Goal: Task Accomplishment & Management: Manage account settings

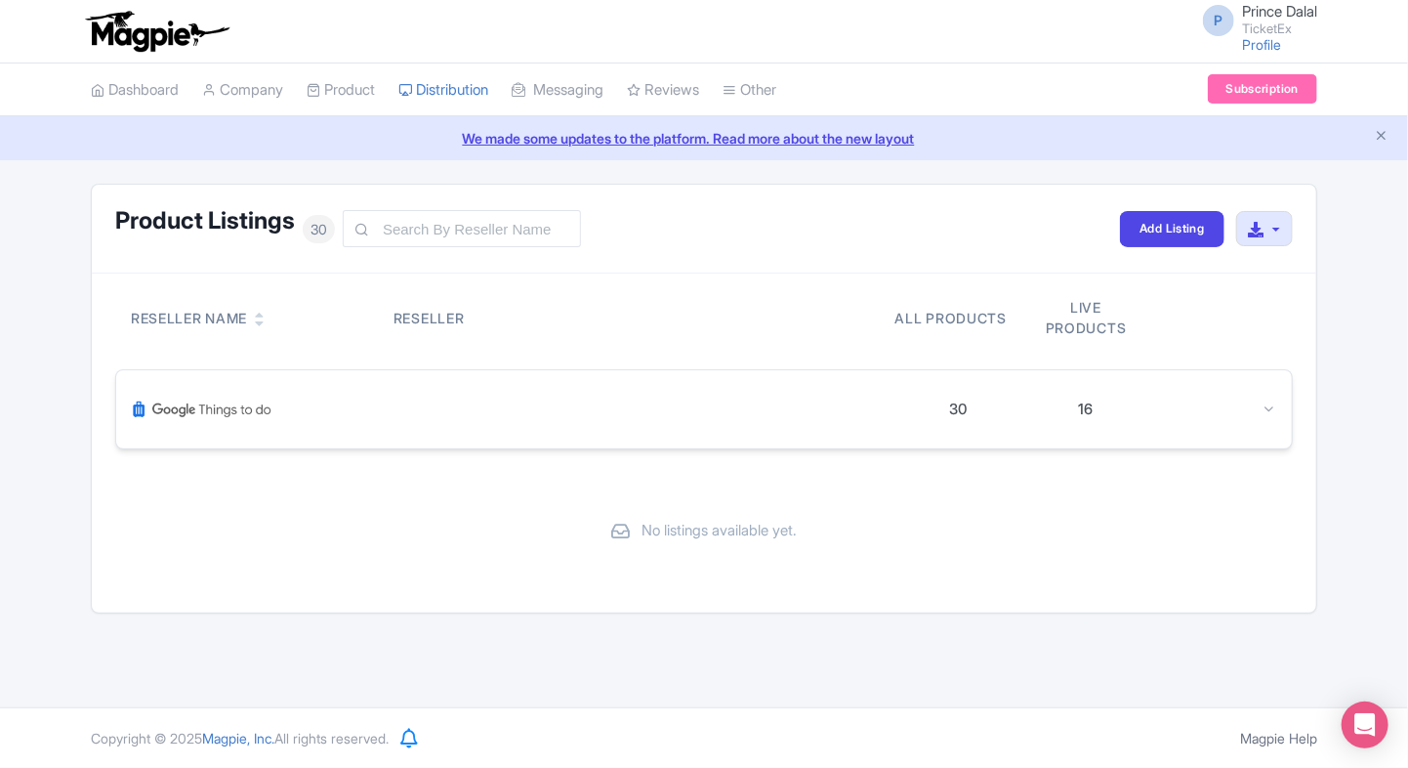
click at [1262, 420] on div "30 16" at bounding box center [704, 409] width 1176 height 78
click at [1270, 409] on icon at bounding box center [1269, 408] width 15 height 15
click at [1273, 408] on icon at bounding box center [1269, 408] width 15 height 15
click at [1269, 432] on div "30 16" at bounding box center [704, 409] width 1176 height 78
click at [340, 408] on div at bounding box center [513, 409] width 763 height 47
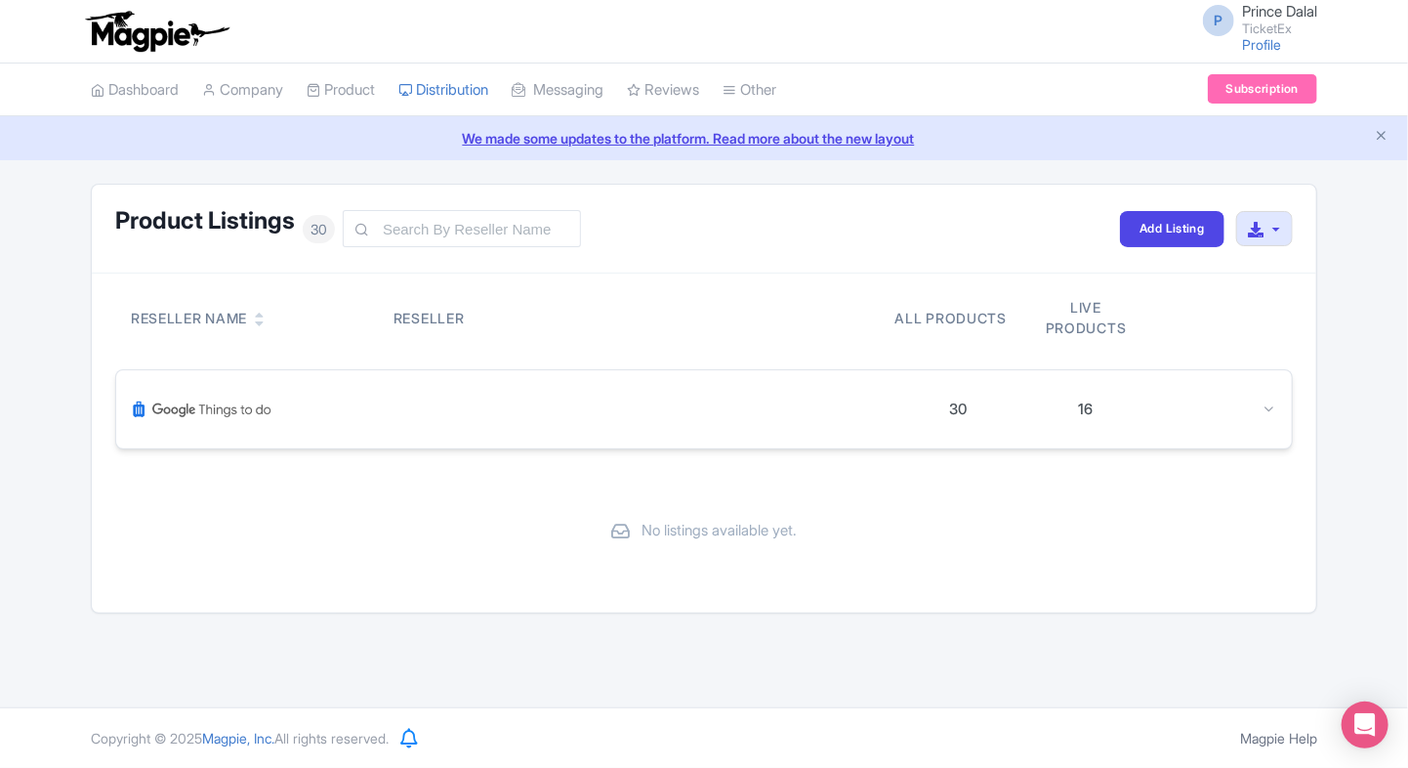
click at [1273, 399] on div at bounding box center [1269, 410] width 15 height 22
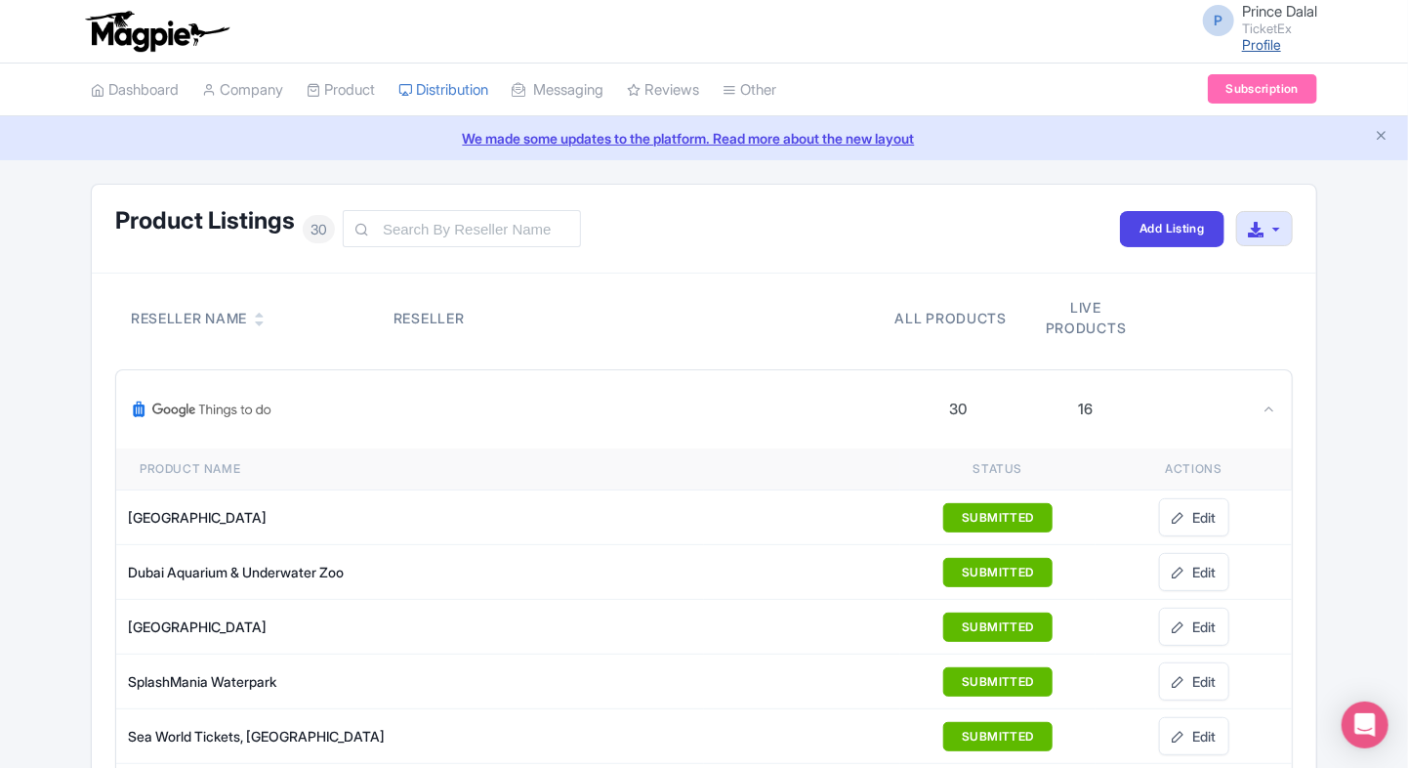
click at [1266, 46] on link "Profile" at bounding box center [1261, 44] width 39 height 17
click at [1248, 10] on span "Prince Dalal" at bounding box center [1279, 11] width 75 height 19
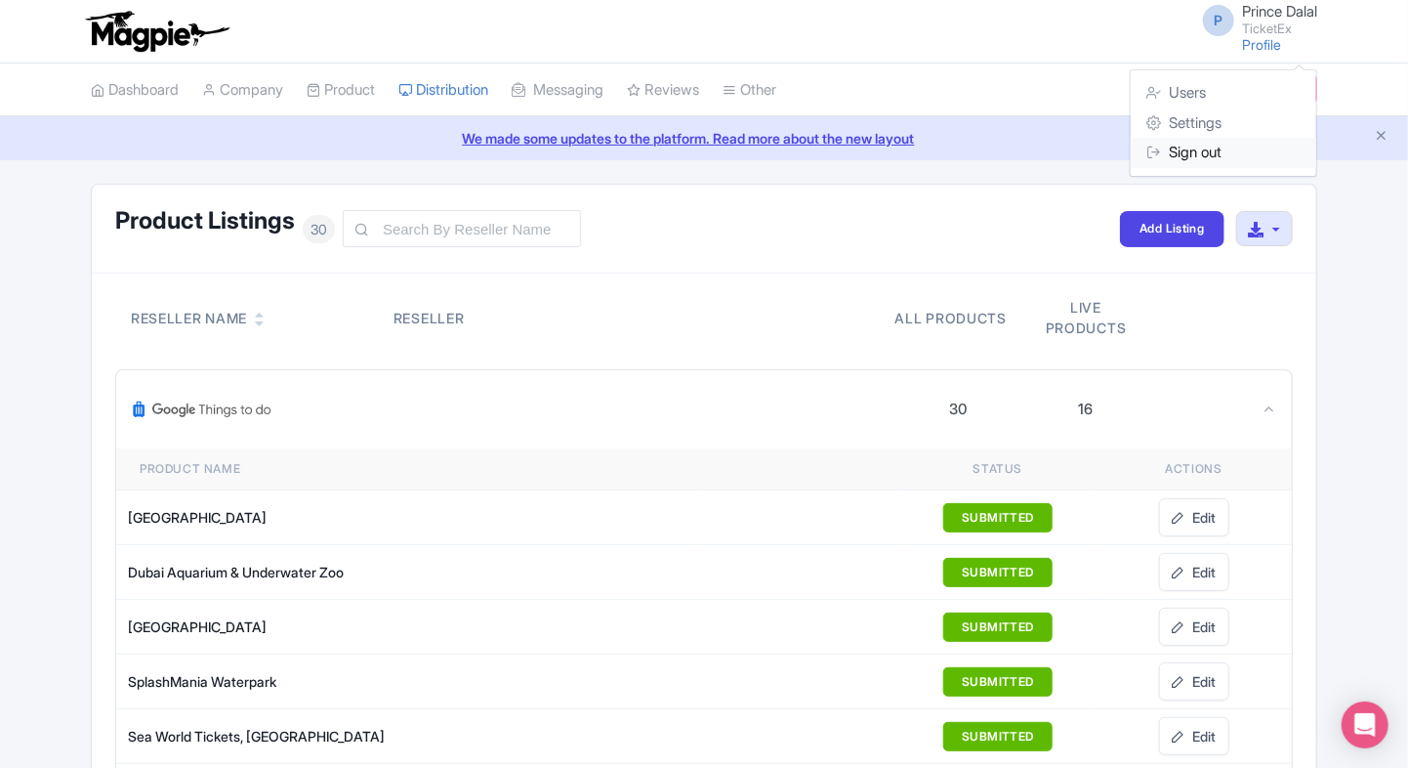
click at [1176, 144] on link "Sign out" at bounding box center [1224, 153] width 186 height 30
